Goal: Task Accomplishment & Management: Manage account settings

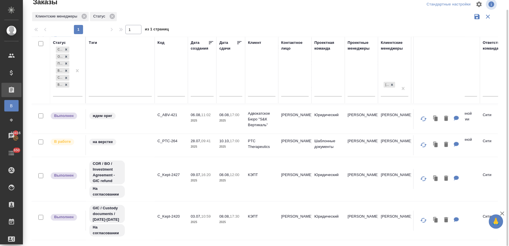
scroll to position [283, 0]
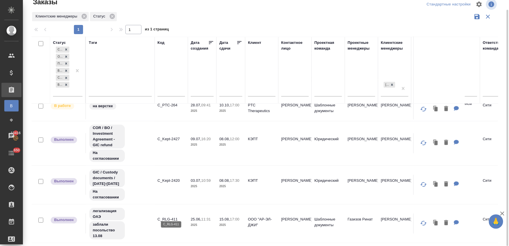
click at [171, 216] on p "C_RLG-411" at bounding box center [170, 219] width 27 height 6
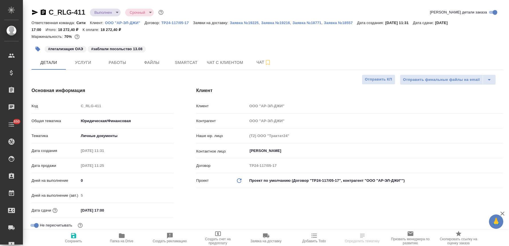
select select "RU"
click at [82, 61] on span "Услуги" at bounding box center [82, 62] width 27 height 7
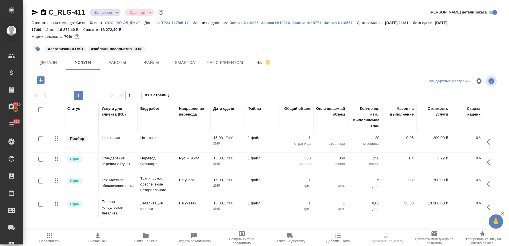
click at [40, 79] on icon "button" at bounding box center [40, 79] width 7 height 7
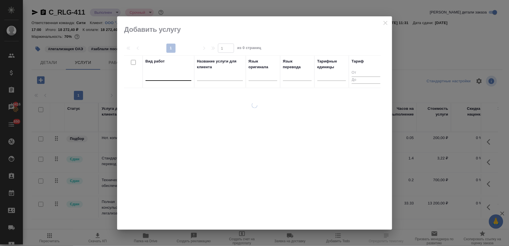
click at [155, 75] on div at bounding box center [168, 75] width 46 height 8
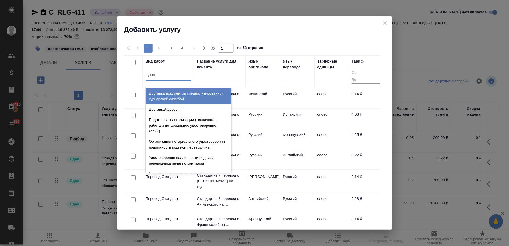
type input "доста"
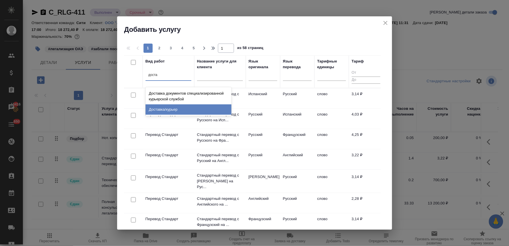
click at [169, 108] on div "Доставка/курьер" at bounding box center [188, 109] width 86 height 10
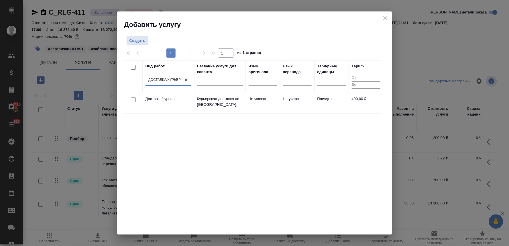
click at [133, 100] on input "checkbox" at bounding box center [133, 99] width 5 height 5
checkbox input "true"
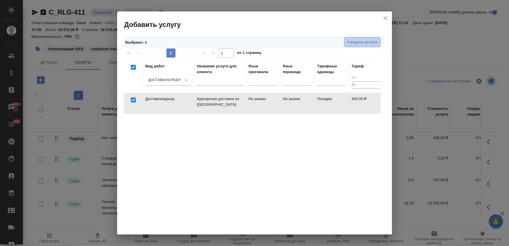
click at [358, 39] on span "Создать услуги" at bounding box center [362, 42] width 30 height 7
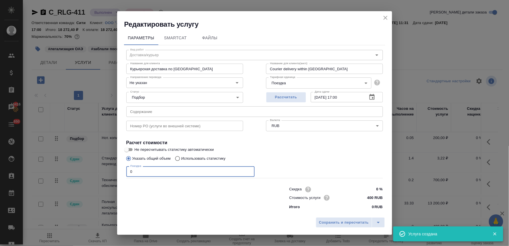
drag, startPoint x: 132, startPoint y: 169, endPoint x: 109, endPoint y: 168, distance: 22.9
click at [110, 168] on div "Редактировать услугу Параметры SmartCat Файлы Вид работ Доставка/курьер Вид раб…" at bounding box center [254, 123] width 509 height 246
type input "1"
click at [322, 222] on span "Сохранить и пересчитать" at bounding box center [344, 222] width 50 height 7
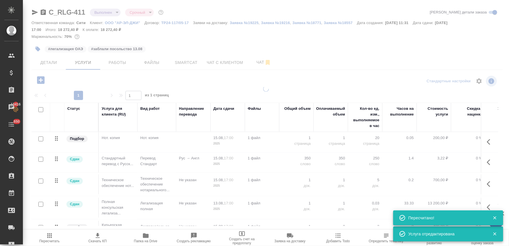
type input "normal"
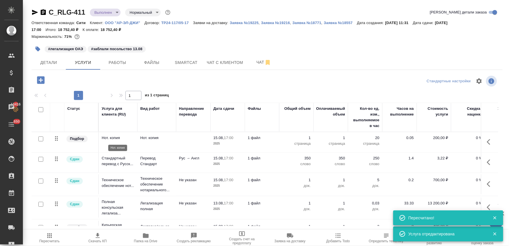
click at [107, 140] on p "Нот. копия" at bounding box center [118, 138] width 33 height 6
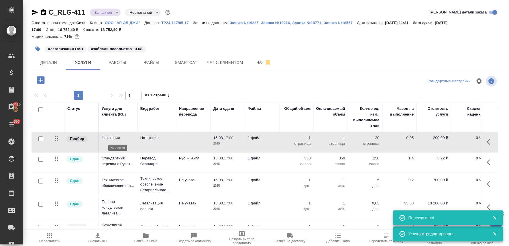
click at [107, 140] on p "Нот. копия" at bounding box center [118, 138] width 33 height 6
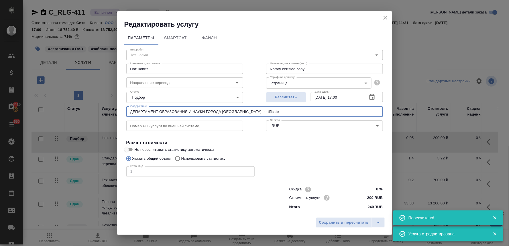
drag, startPoint x: 275, startPoint y: 109, endPoint x: 101, endPoint y: 107, distance: 174.1
click at [107, 107] on div "Редактировать услугу Параметры SmartCat Файлы Вид работ Нот. копия Вид работ На…" at bounding box center [254, 123] width 509 height 246
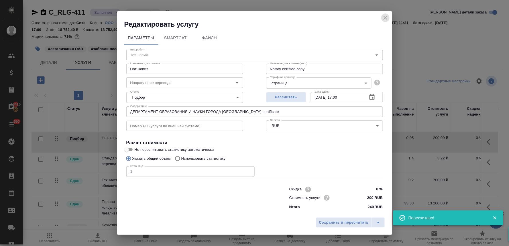
click at [385, 16] on icon "close" at bounding box center [385, 17] width 7 height 7
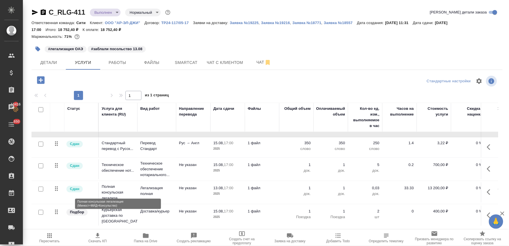
scroll to position [21, 0]
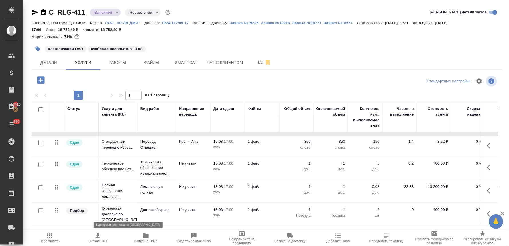
click at [112, 209] on p "Курьерская доставка по [GEOGRAPHIC_DATA]" at bounding box center [118, 213] width 33 height 17
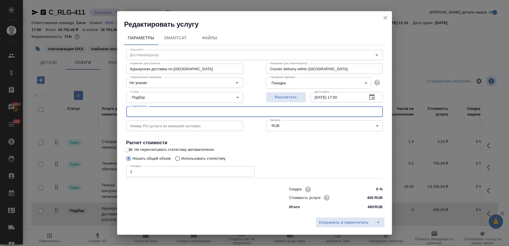
click at [144, 112] on input "text" at bounding box center [254, 111] width 257 height 10
paste input "ДЕПАРТАМЕНТ ОБРАЗОВАНИЯ И НАУКИ ГОРОДА [GEOGRAPHIC_DATA] certificate"
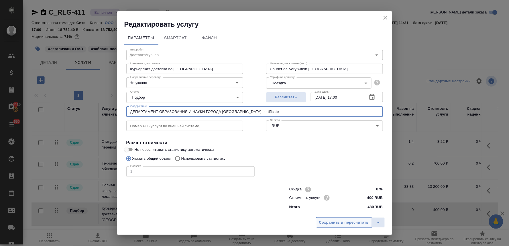
type input "ДЕПАРТАМЕНТ ОБРАЗОВАНИЯ И НАУКИ ГОРОДА [GEOGRAPHIC_DATA] certificate"
click at [344, 223] on span "Сохранить и пересчитать" at bounding box center [344, 222] width 50 height 7
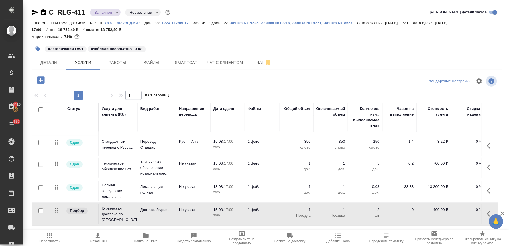
scroll to position [21, 78]
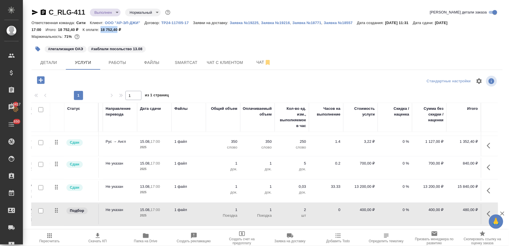
drag, startPoint x: 117, startPoint y: 29, endPoint x: 101, endPoint y: 28, distance: 15.8
click at [101, 28] on p "18 752,40 ₽" at bounding box center [112, 29] width 25 height 4
copy p "18 752,40"
click at [287, 239] on span "Заявка на доставку" at bounding box center [289, 241] width 31 height 4
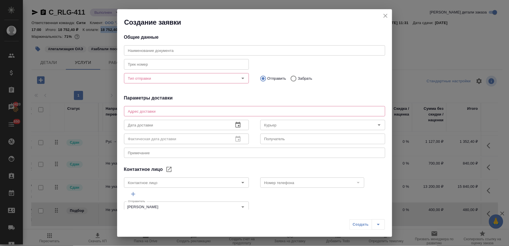
type input "[PERSON_NAME]"
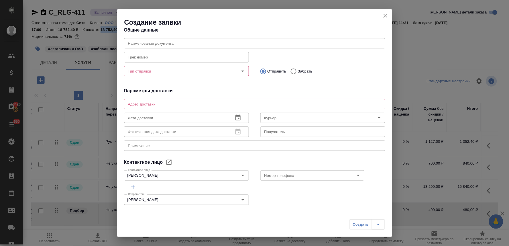
scroll to position [9, 0]
click at [149, 102] on textarea at bounding box center [254, 102] width 253 height 4
paste textarea "[STREET_ADDRESS] банк"
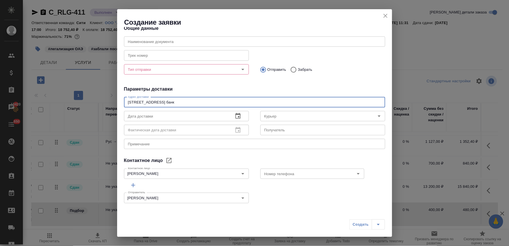
click at [130, 102] on textarea "[STREET_ADDRESS] банк" at bounding box center [254, 102] width 253 height 4
type textarea "[STREET_ADDRESS] банк"
click at [315, 115] on input "Курьер" at bounding box center [313, 116] width 102 height 7
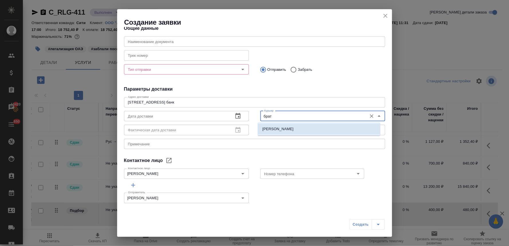
click at [315, 126] on li "[PERSON_NAME]" at bounding box center [319, 129] width 123 height 10
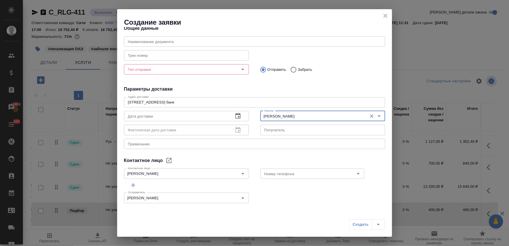
type input "[PERSON_NAME]"
click at [235, 114] on icon "button" at bounding box center [237, 116] width 5 height 6
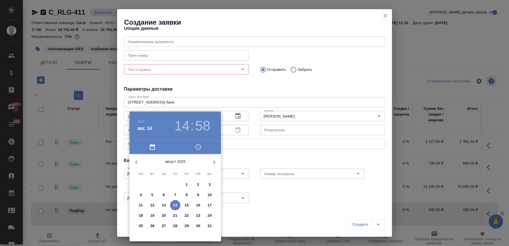
click at [195, 146] on icon "button" at bounding box center [198, 147] width 6 height 6
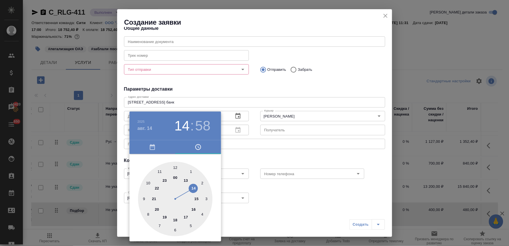
click at [194, 208] on div at bounding box center [175, 198] width 74 height 74
type input "[DATE] 16:58"
click at [271, 152] on div at bounding box center [254, 123] width 509 height 246
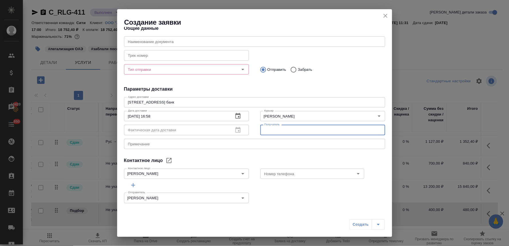
click at [274, 130] on input "text" at bounding box center [322, 130] width 125 height 10
type input "Юлия"
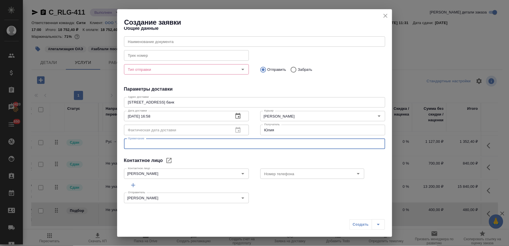
click at [149, 143] on textarea at bounding box center [254, 143] width 253 height 4
click at [216, 176] on input "[PERSON_NAME]" at bounding box center [177, 173] width 102 height 7
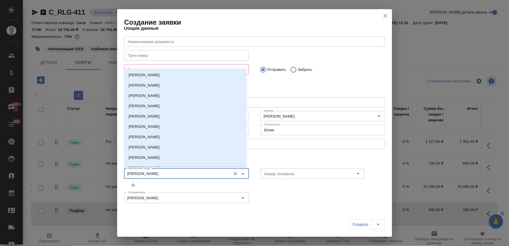
click at [232, 174] on icon "Очистить" at bounding box center [235, 174] width 6 height 6
type input "[PERSON_NAME]"
click at [209, 173] on input "[PERSON_NAME]" at bounding box center [177, 173] width 102 height 7
click at [234, 173] on icon "Очистить" at bounding box center [235, 173] width 3 height 3
type input "[PERSON_NAME]"
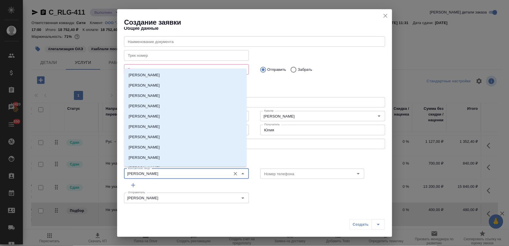
click at [234, 172] on icon "Очистить" at bounding box center [235, 173] width 3 height 3
type input "[PERSON_NAME]"
click at [261, 163] on div "Номер телефона Номер телефона" at bounding box center [323, 172] width 136 height 25
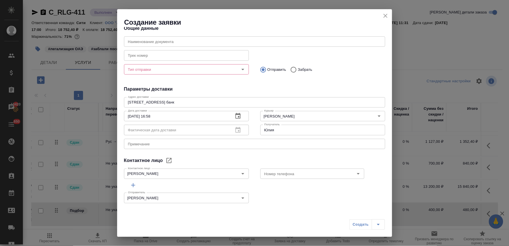
click at [198, 141] on div "x Примечание" at bounding box center [254, 144] width 261 height 10
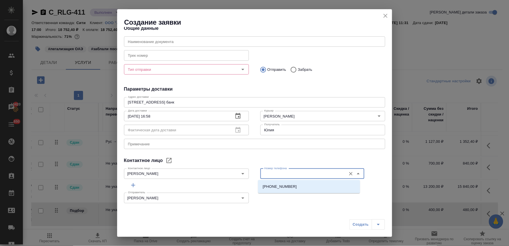
click at [264, 171] on input "Номер телефона" at bounding box center [302, 173] width 81 height 7
paste input "[PHONE_NUMBER]"
type input "[PHONE_NUMBER]"
click at [297, 159] on div "Контактное лицо" at bounding box center [254, 160] width 261 height 7
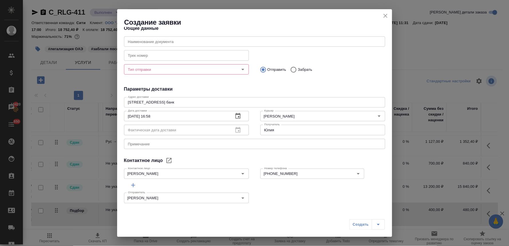
click at [231, 67] on div at bounding box center [238, 69] width 15 height 8
click at [189, 71] on input "Тип отправки" at bounding box center [177, 69] width 102 height 7
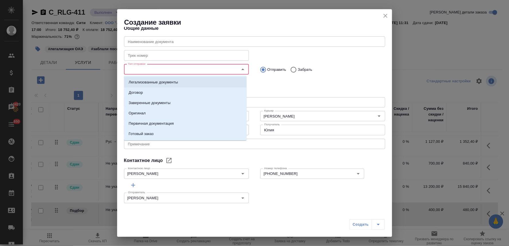
click at [170, 82] on p "Легализованные документы" at bounding box center [153, 82] width 49 height 6
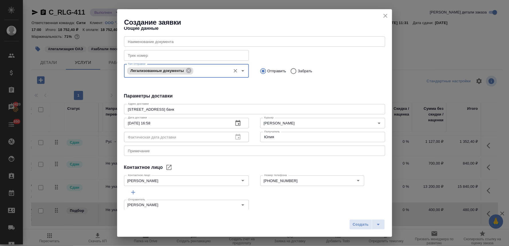
click at [317, 85] on div "Тип отправки Легализованные документы Тип отправки Отправить Забрать" at bounding box center [254, 74] width 261 height 24
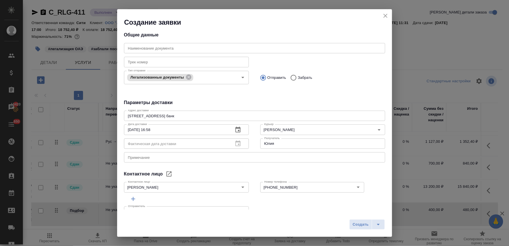
scroll to position [0, 0]
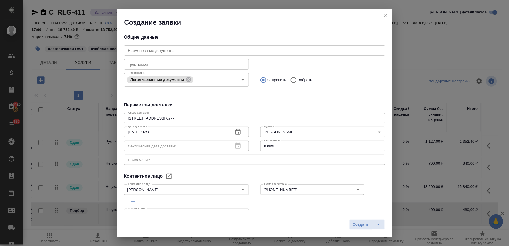
click at [203, 48] on input "text" at bounding box center [254, 50] width 261 height 10
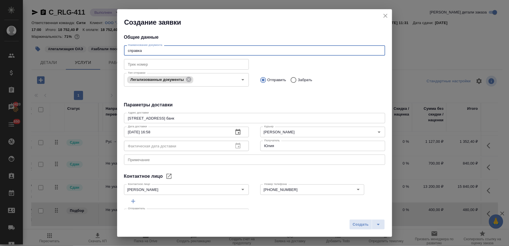
type input "справка"
click at [347, 222] on div "Создать" at bounding box center [254, 226] width 275 height 20
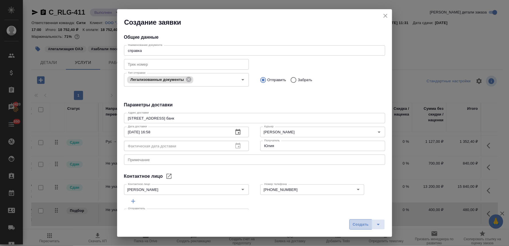
click at [353, 224] on span "Создать" at bounding box center [360, 224] width 16 height 7
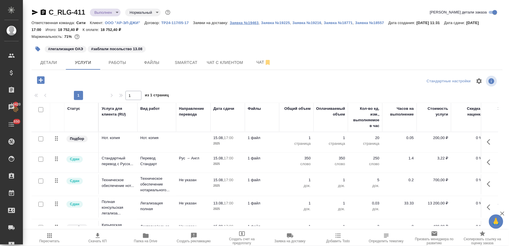
click at [246, 21] on p "Заявка №19463" at bounding box center [244, 23] width 29 height 4
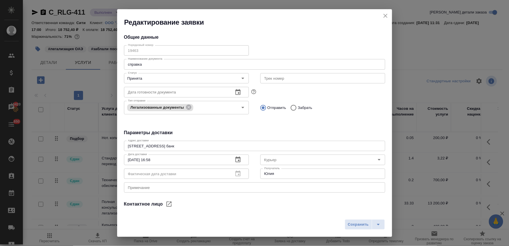
type input "[PERSON_NAME]"
click at [382, 223] on button "split button" at bounding box center [378, 224] width 13 height 10
click at [361, 215] on li "Сохранить и скачать" at bounding box center [366, 212] width 46 height 9
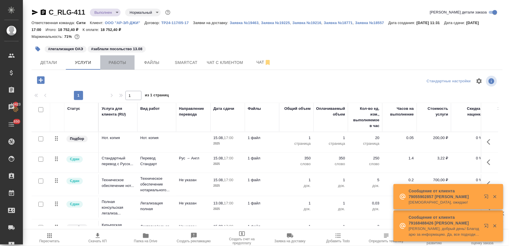
click at [121, 64] on span "Работы" at bounding box center [117, 62] width 27 height 7
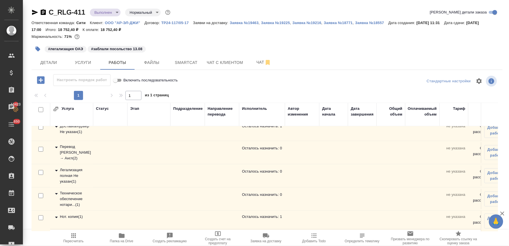
scroll to position [11, 0]
click at [70, 140] on td "Нот. копия ( 1 )" at bounding box center [71, 130] width 43 height 20
click at [64, 214] on div "Нот. копия ( 1 )" at bounding box center [71, 217] width 37 height 7
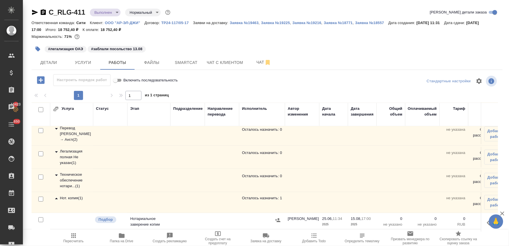
scroll to position [32, 0]
click at [154, 44] on div "#легализация ОАЭ #заблали посольство 13.08" at bounding box center [188, 49] width 314 height 13
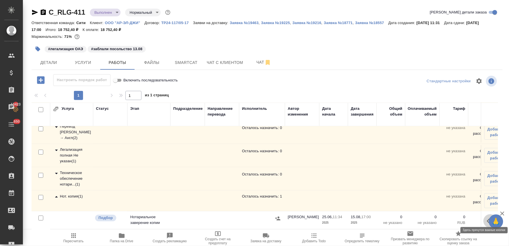
click at [483, 214] on button "button" at bounding box center [490, 221] width 14 height 14
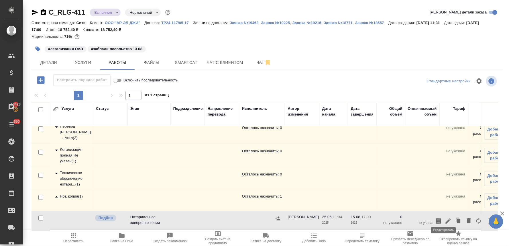
click at [445, 218] on icon "button" at bounding box center [447, 220] width 5 height 5
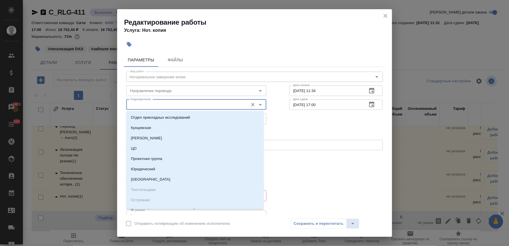
click at [164, 103] on input "Подразделение" at bounding box center [186, 104] width 117 height 7
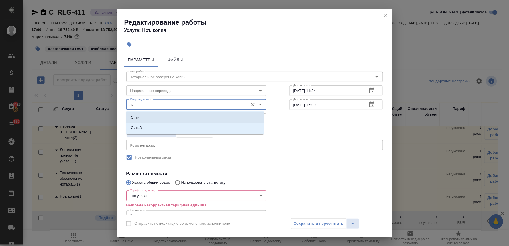
click at [156, 117] on li "Сити" at bounding box center [194, 117] width 137 height 10
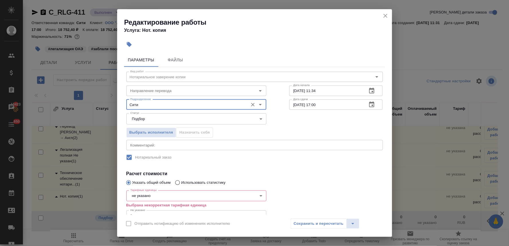
type input "Сити"
click at [265, 166] on div "Вид работ Нотариальное заверение копии Вид работ Направление перевода Направлен…" at bounding box center [254, 157] width 261 height 180
click at [152, 195] on body "🙏 .cls-1 fill:#fff; AWATERA Lyamina [PERSON_NAME] Спецификации Заказы 13423 Чат…" at bounding box center [254, 123] width 509 height 246
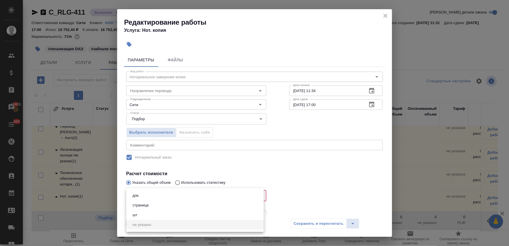
click at [152, 204] on li "страница" at bounding box center [194, 205] width 137 height 10
type input "5a8b1489cc6b4906c91bfdb2"
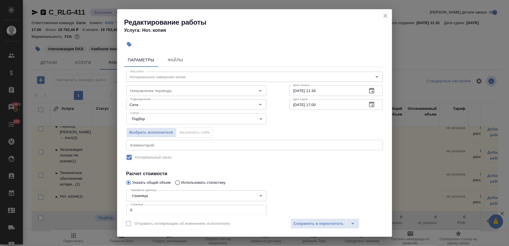
click at [324, 167] on div "Вид работ Нотариальное заверение копии Вид работ Направление перевода Направлен…" at bounding box center [254, 154] width 261 height 174
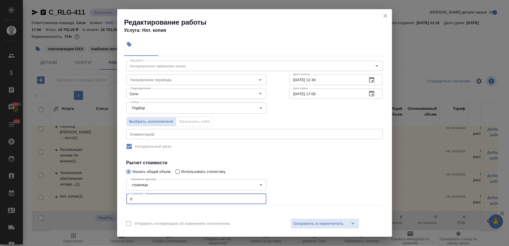
drag, startPoint x: 131, startPoint y: 210, endPoint x: 135, endPoint y: 209, distance: 4.6
click at [135, 209] on div "Вид работ Нотариальное заверение копии Вид работ Направление перевода Направлен…" at bounding box center [254, 143] width 261 height 174
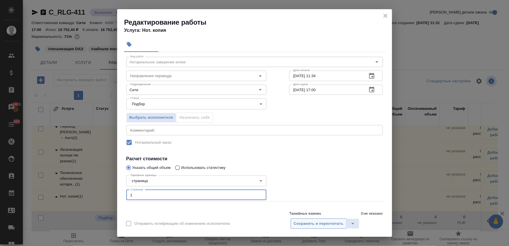
type input "1"
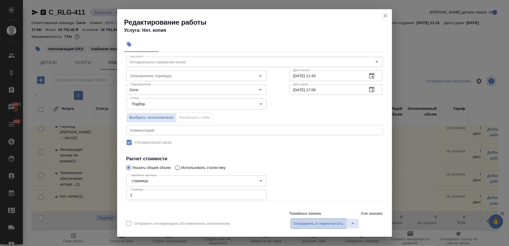
click at [307, 221] on span "Сохранить и пересчитать" at bounding box center [319, 223] width 50 height 7
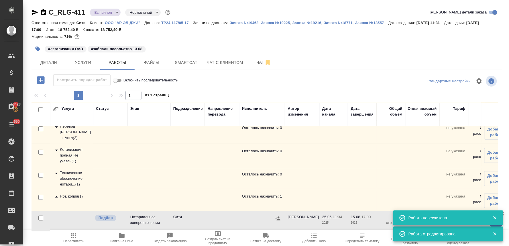
click at [276, 215] on icon "button" at bounding box center [278, 218] width 6 height 6
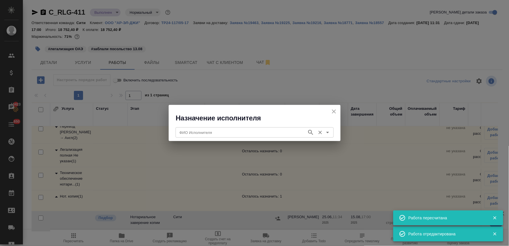
click at [225, 129] on input "ФИО Исполнителя" at bounding box center [240, 132] width 127 height 7
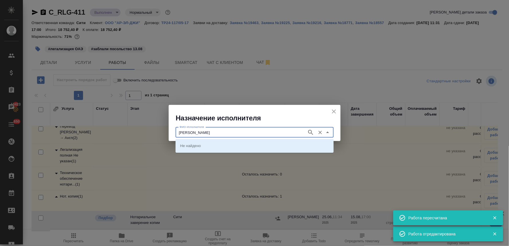
type input "[PERSON_NAME]"
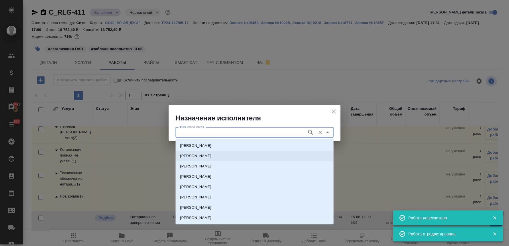
click at [211, 155] on p "[PERSON_NAME]" at bounding box center [195, 156] width 31 height 6
type input "[PERSON_NAME]"
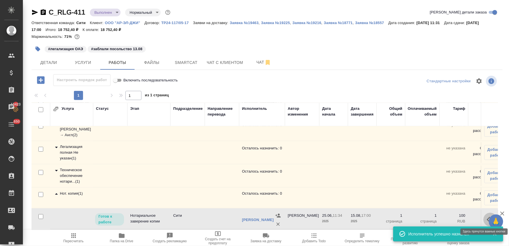
click at [487, 217] on icon "button" at bounding box center [490, 219] width 7 height 7
click at [445, 218] on icon "button" at bounding box center [448, 219] width 7 height 7
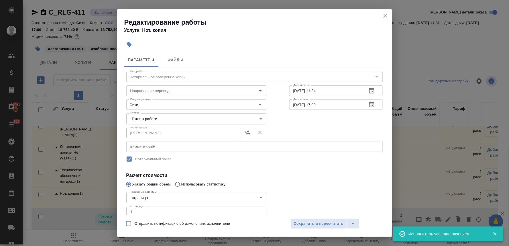
click at [148, 120] on body "🙏 .cls-1 fill:#fff; AWATERA Lyamina [PERSON_NAME] Спецификации Заказы 13423 Чат…" at bounding box center [254, 123] width 509 height 246
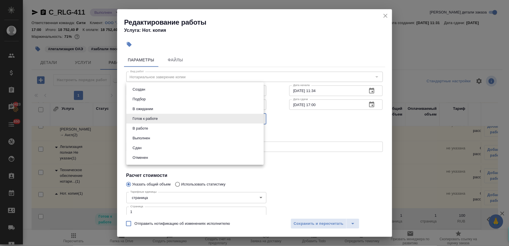
click at [145, 145] on li "Сдан" at bounding box center [194, 148] width 137 height 10
type input "closed"
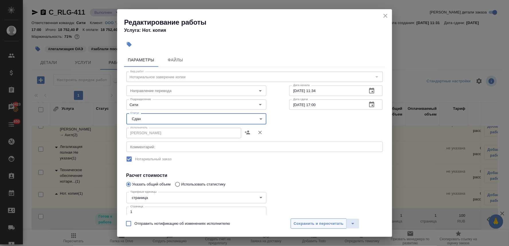
click at [324, 224] on span "Сохранить и пересчитать" at bounding box center [319, 223] width 50 height 7
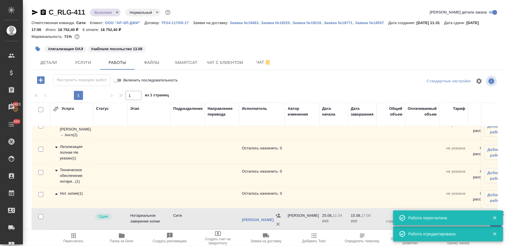
click at [70, 175] on div "Техническое обеспечение нотари... ( 1 )" at bounding box center [71, 175] width 37 height 17
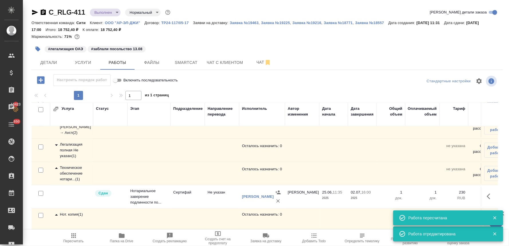
click at [76, 145] on div "Легализация полная Не указан ( 1 )" at bounding box center [71, 149] width 37 height 17
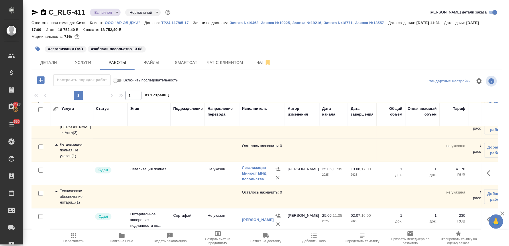
scroll to position [0, 0]
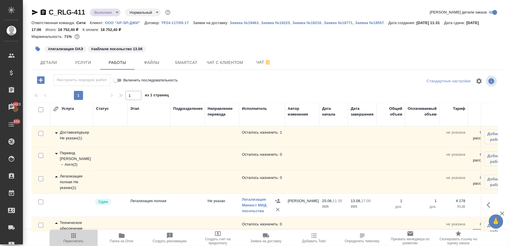
click at [76, 239] on span "Пересчитать" at bounding box center [73, 241] width 20 height 4
click at [56, 61] on span "Детали" at bounding box center [48, 62] width 27 height 7
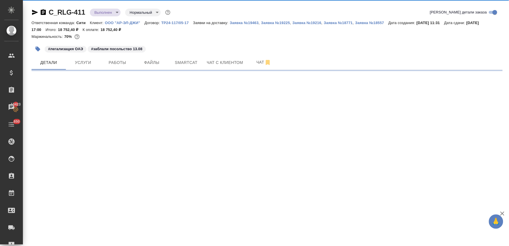
select select "RU"
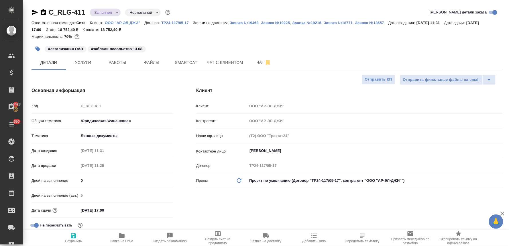
type textarea "x"
click at [80, 62] on span "Услуги" at bounding box center [82, 62] width 27 height 7
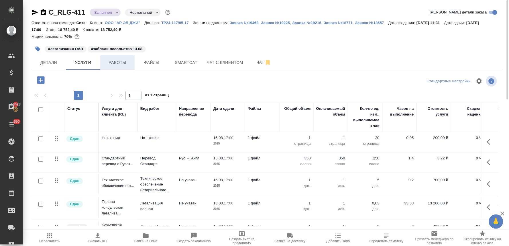
click at [111, 62] on span "Работы" at bounding box center [117, 62] width 27 height 7
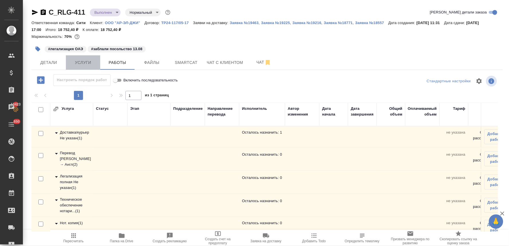
click at [94, 58] on button "Услуги" at bounding box center [83, 62] width 34 height 14
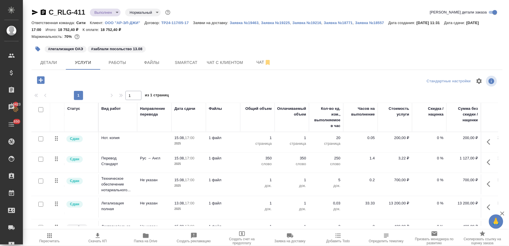
scroll to position [0, 78]
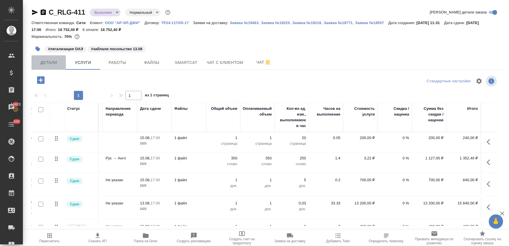
click at [54, 61] on span "Детали" at bounding box center [48, 62] width 27 height 7
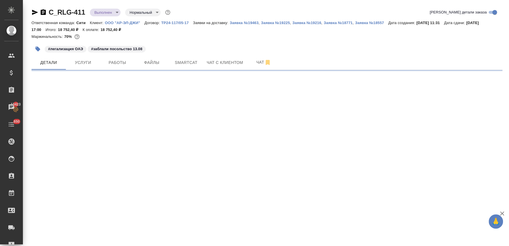
select select "RU"
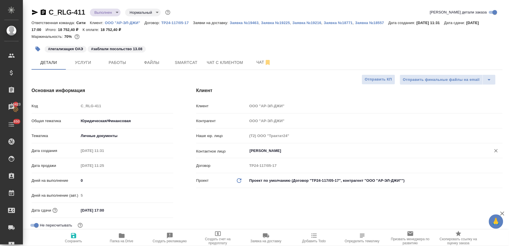
type textarea "x"
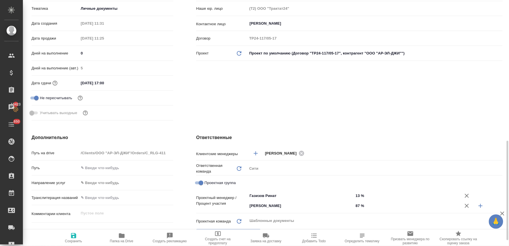
scroll to position [191, 0]
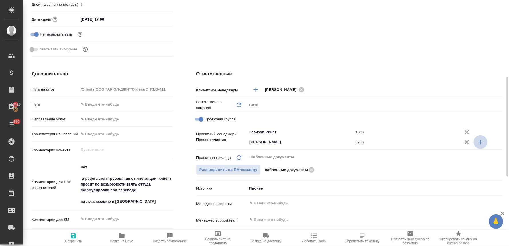
click at [482, 142] on icon "button" at bounding box center [480, 142] width 7 height 7
type textarea "x"
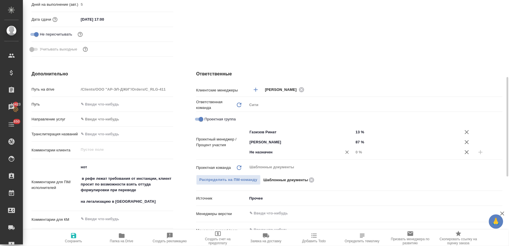
click at [277, 153] on input "Не назначен" at bounding box center [291, 152] width 84 height 7
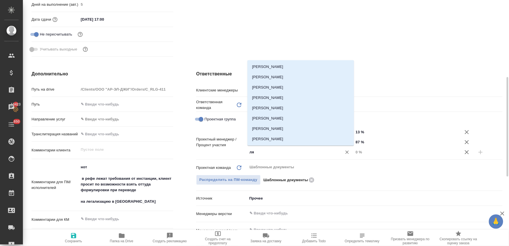
type input "лям"
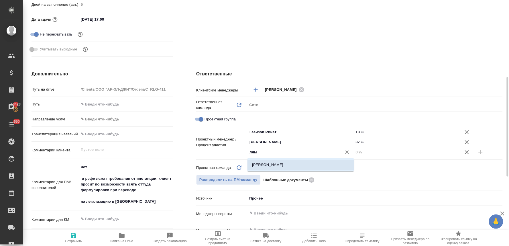
click at [277, 163] on li "[PERSON_NAME]" at bounding box center [300, 164] width 107 height 10
type textarea "x"
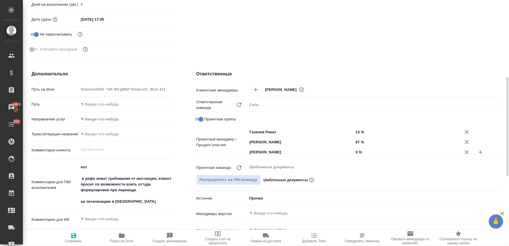
click at [358, 153] on input "0 %" at bounding box center [407, 152] width 107 height 8
type textarea "x"
type input "6 %"
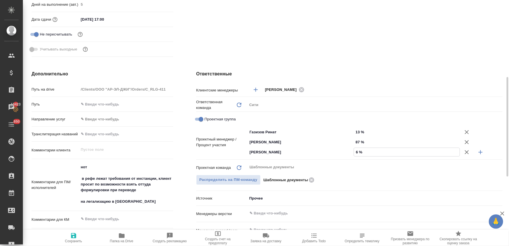
type textarea "x"
type input "6 %"
drag, startPoint x: 360, startPoint y: 129, endPoint x: 348, endPoint y: 129, distance: 12.3
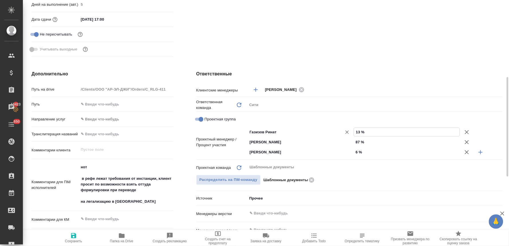
click at [349, 129] on div "[PERSON_NAME] ​ 13 %" at bounding box center [374, 132] width 255 height 10
type input "7 %"
type textarea "x"
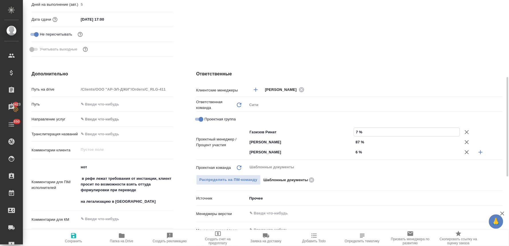
type input "7 %"
click at [73, 237] on icon "button" at bounding box center [73, 235] width 7 height 7
type textarea "x"
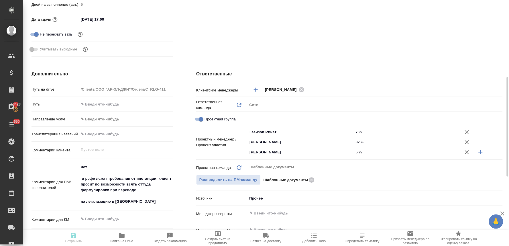
type textarea "x"
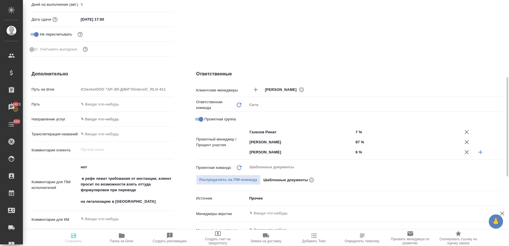
type textarea "x"
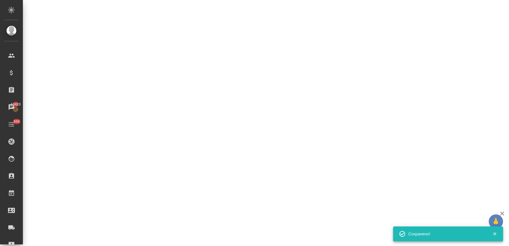
select select "RU"
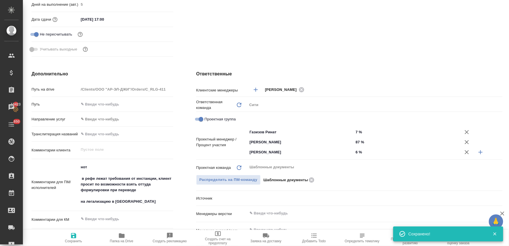
type textarea "x"
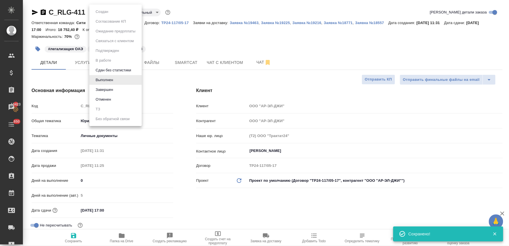
click at [105, 13] on body "🙏 .cls-1 fill:#fff; AWATERA Lyamina [PERSON_NAME] Спецификации Заказы 13423 Чат…" at bounding box center [254, 123] width 509 height 246
click at [110, 15] on button "Завершен" at bounding box center [102, 12] width 16 height 6
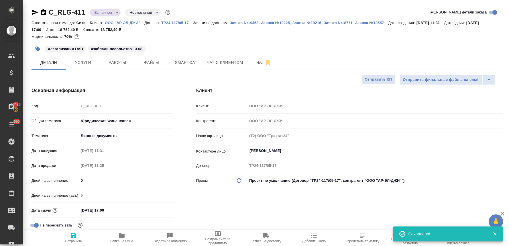
type textarea "x"
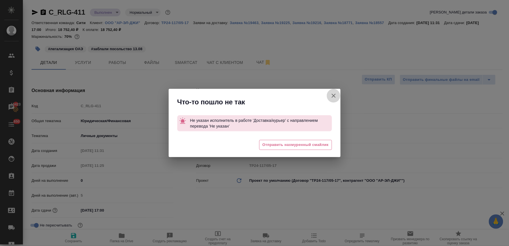
click at [336, 94] on icon "button" at bounding box center [333, 95] width 7 height 7
type textarea "x"
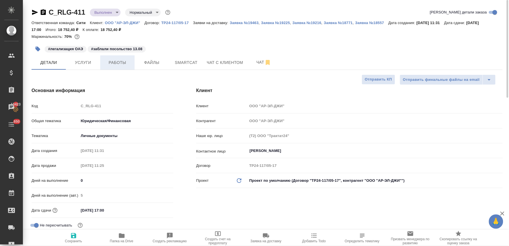
click at [116, 64] on span "Работы" at bounding box center [117, 62] width 27 height 7
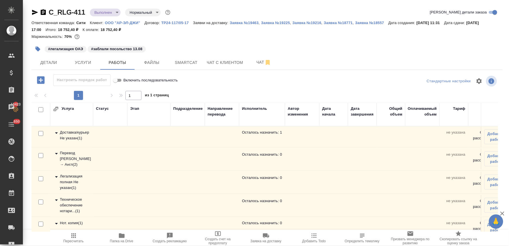
click at [41, 132] on input "checkbox" at bounding box center [40, 133] width 5 height 5
checkbox input "true"
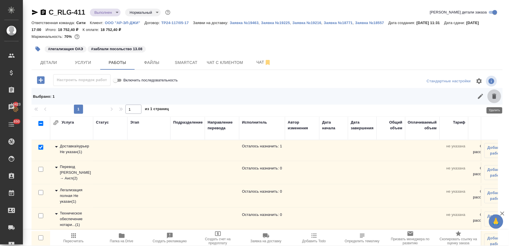
click at [496, 97] on icon "button" at bounding box center [494, 96] width 7 height 7
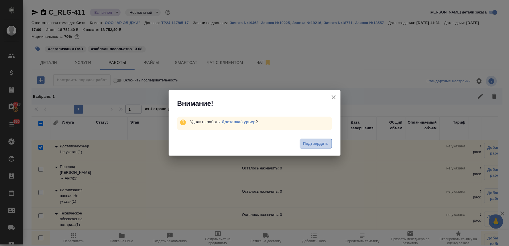
click at [315, 143] on span "Подтвердить" at bounding box center [315, 143] width 25 height 7
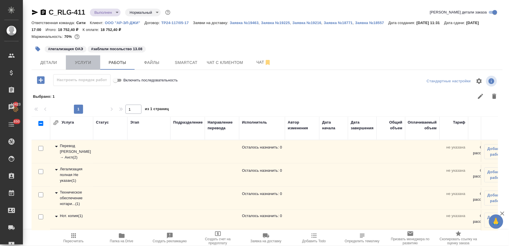
click at [80, 62] on span "Услуги" at bounding box center [82, 62] width 27 height 7
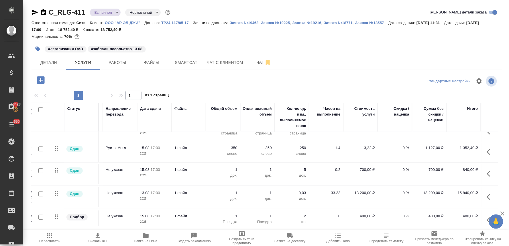
scroll to position [0, 78]
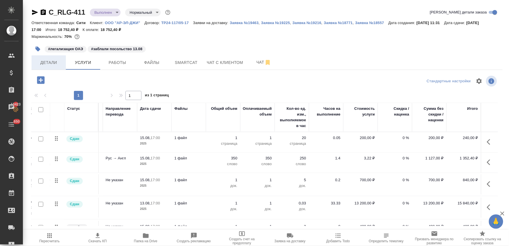
click at [44, 64] on span "Детали" at bounding box center [48, 62] width 27 height 7
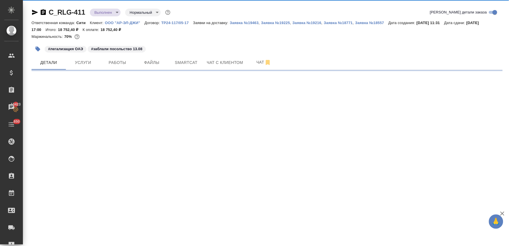
select select "RU"
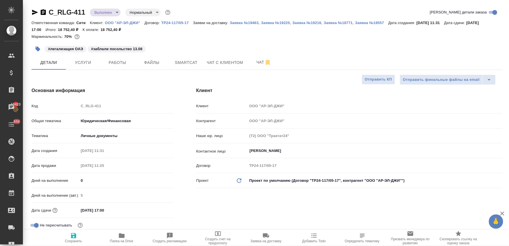
type textarea "x"
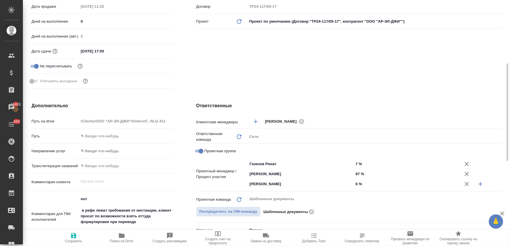
scroll to position [191, 0]
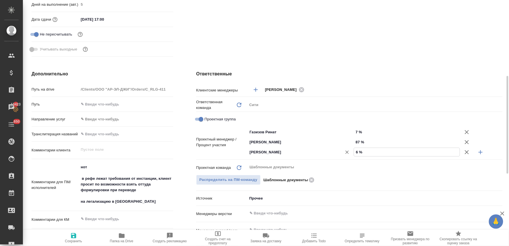
drag, startPoint x: 358, startPoint y: 152, endPoint x: 352, endPoint y: 151, distance: 5.8
click at [352, 151] on div "[PERSON_NAME] ​ 6 %" at bounding box center [374, 152] width 255 height 10
type input "8 %"
type textarea "x"
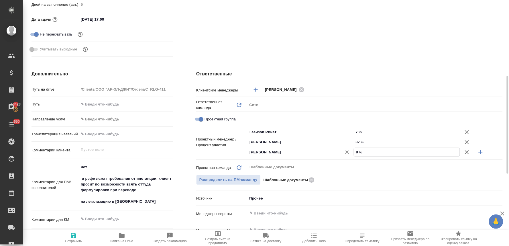
type textarea "x"
type input "8 %"
drag, startPoint x: 358, startPoint y: 132, endPoint x: 351, endPoint y: 131, distance: 7.3
click at [351, 131] on div "[PERSON_NAME] ​ 7 %" at bounding box center [374, 132] width 255 height 10
type input "5 %"
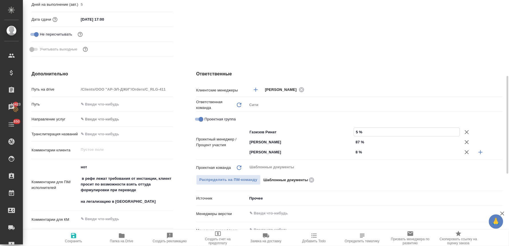
type textarea "x"
type input "5 %"
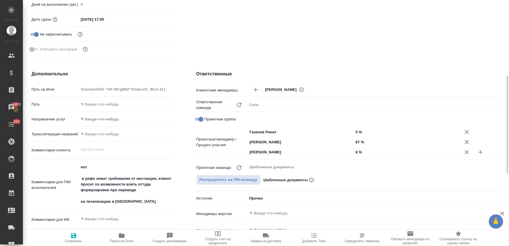
click at [71, 242] on span "Сохранить" at bounding box center [73, 241] width 17 height 4
type textarea "x"
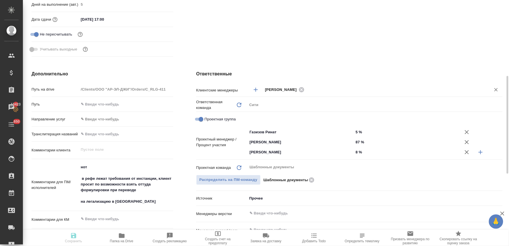
type textarea "x"
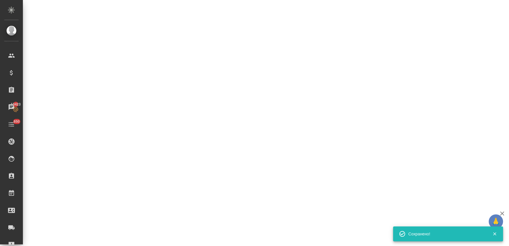
select select "RU"
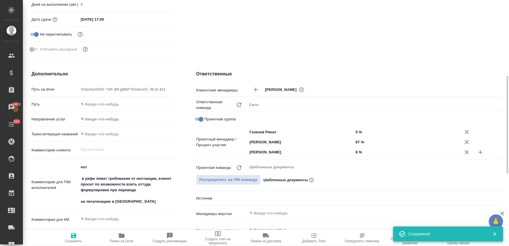
type textarea "x"
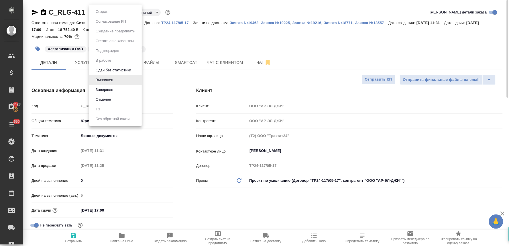
click at [110, 15] on body "🙏 .cls-1 fill:#fff; AWATERA Lyamina [PERSON_NAME] Спецификации Заказы 13423 Чат…" at bounding box center [254, 123] width 509 height 246
click at [109, 15] on button "Завершен" at bounding box center [102, 12] width 16 height 6
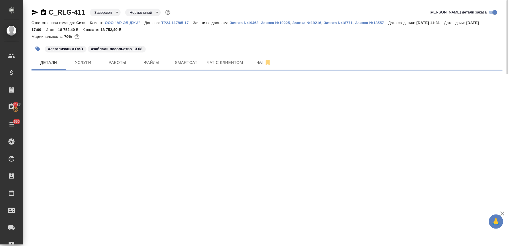
select select "RU"
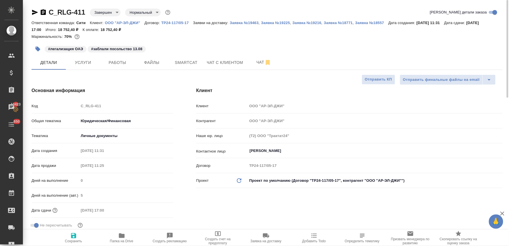
type textarea "x"
